Goal: Task Accomplishment & Management: Complete application form

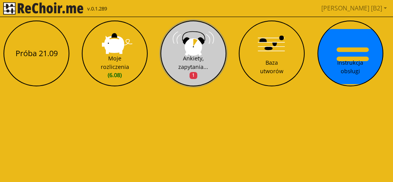
click at [198, 53] on button "Ankiety, zapytania... 1" at bounding box center [193, 54] width 66 height 66
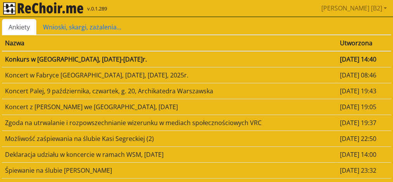
click at [291, 60] on td "Konkurs w [GEOGRAPHIC_DATA], [DATE]-[DATE]r." at bounding box center [169, 59] width 335 height 16
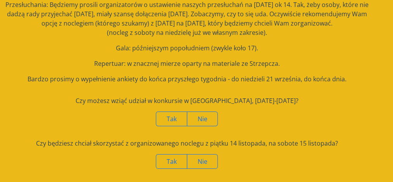
scroll to position [111, 0]
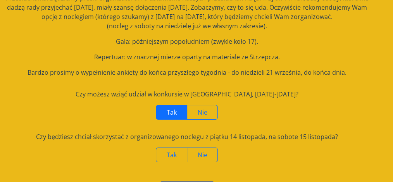
click at [176, 108] on span "Tak" at bounding box center [172, 112] width 10 height 9
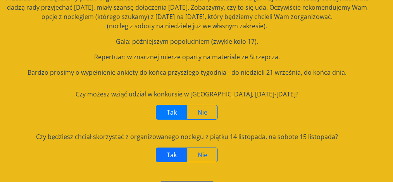
click at [174, 155] on span "Tak" at bounding box center [172, 155] width 10 height 9
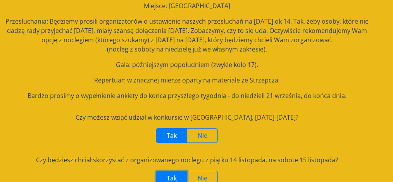
scroll to position [131, 0]
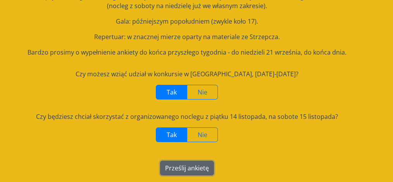
click at [196, 170] on button "Prześlij ankietę" at bounding box center [187, 168] width 54 height 15
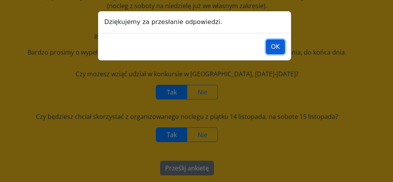
click at [281, 49] on button "OK" at bounding box center [275, 47] width 19 height 15
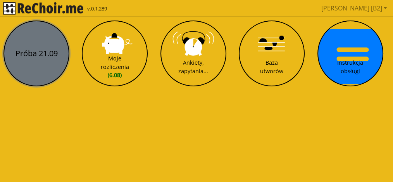
click at [58, 53] on button "Próba 21.09" at bounding box center [36, 54] width 66 height 66
click at [43, 62] on button "Próba 21.09" at bounding box center [36, 54] width 66 height 66
